Goal: Find specific page/section: Find specific page/section

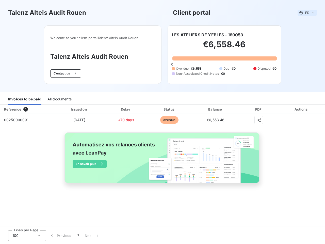
click at [307, 13] on span "FR" at bounding box center [307, 13] width 4 height 4
click at [65, 73] on button "Contact us" at bounding box center [65, 73] width 31 height 8
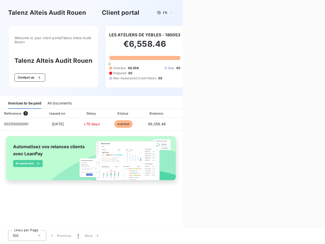
click at [208, 35] on div "Contact us Fill out the form below, and a member of our team will get back to y…" at bounding box center [254, 122] width 142 height 244
click at [25, 99] on div "Invoices to be paid" at bounding box center [24, 103] width 33 height 11
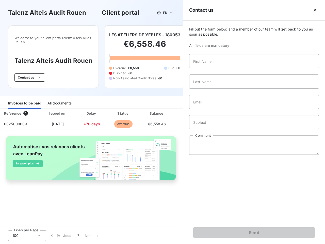
click at [59, 99] on div "All documents" at bounding box center [60, 103] width 24 height 11
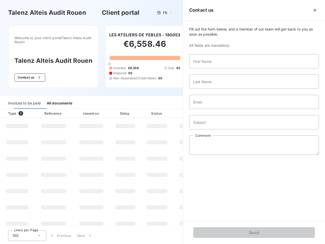
click at [27, 109] on th "Type 0" at bounding box center [17, 113] width 34 height 9
click at [79, 109] on th "Issued on" at bounding box center [91, 113] width 37 height 9
click at [126, 109] on th "Delay" at bounding box center [125, 113] width 31 height 9
click at [170, 109] on th "Status" at bounding box center [157, 113] width 32 height 9
click at [216, 109] on div "Fill out the form below, and a member of our team will get back to you as soon …" at bounding box center [254, 121] width 142 height 200
